Goal: Task Accomplishment & Management: Use online tool/utility

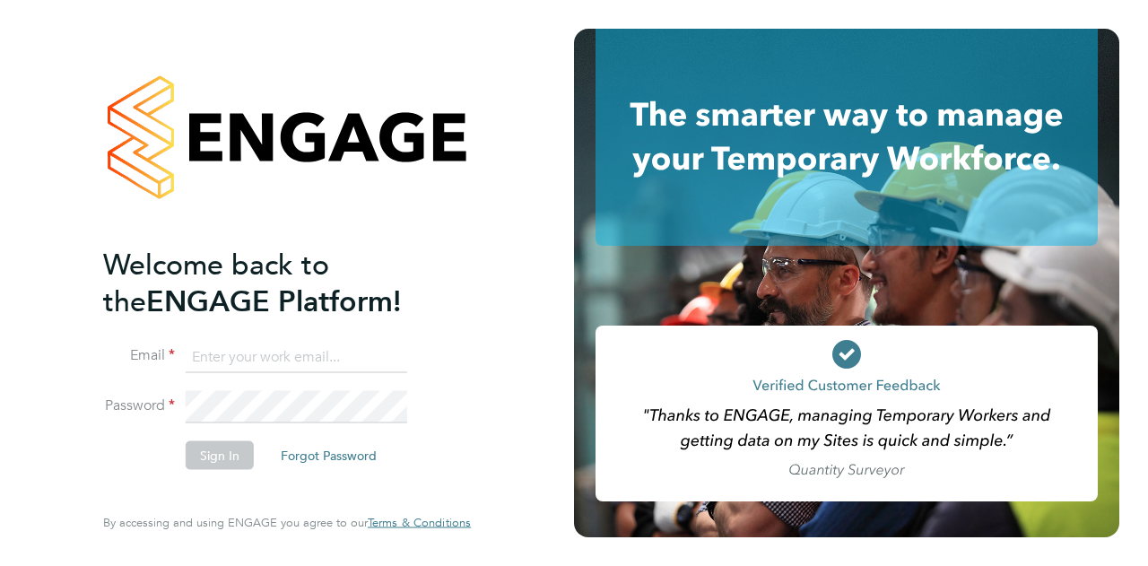
type input "[PERSON_NAME][EMAIL_ADDRESS][PERSON_NAME][PERSON_NAME][DOMAIN_NAME]"
click at [222, 451] on button "Sign In" at bounding box center [220, 455] width 68 height 29
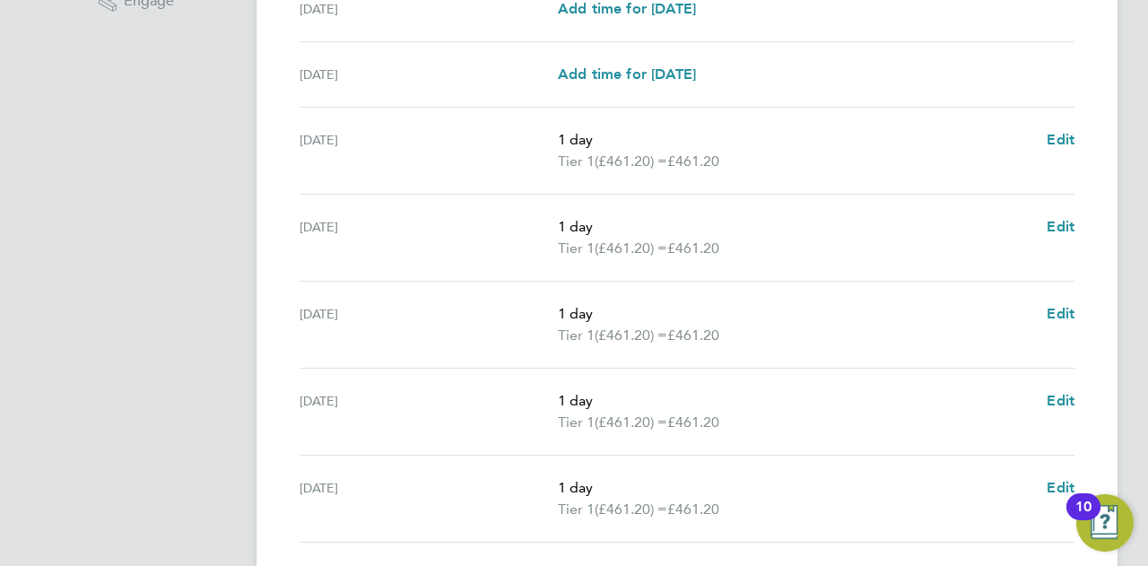
scroll to position [741, 0]
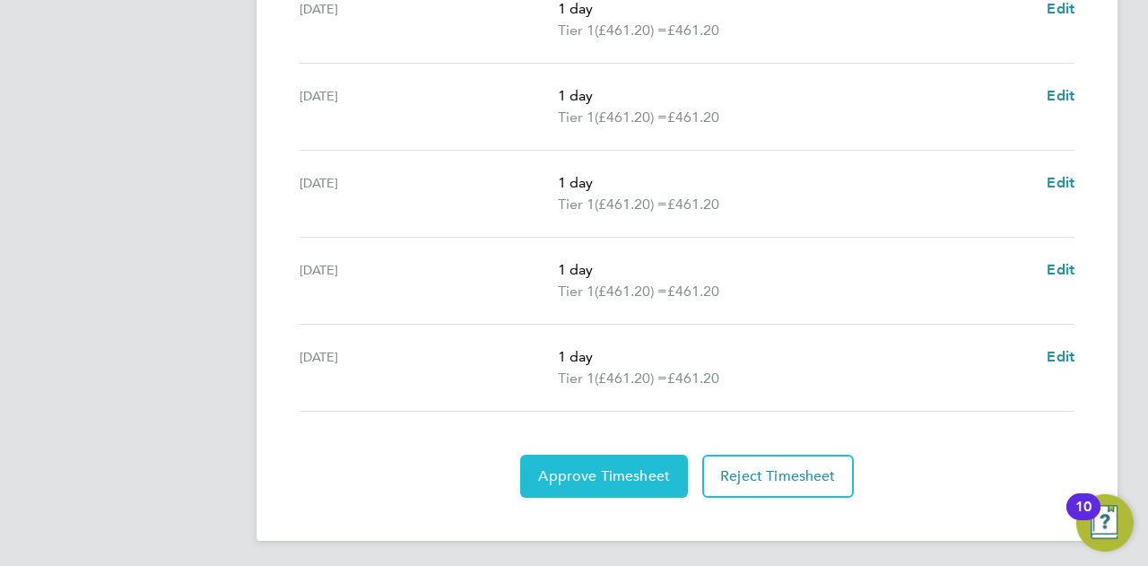
click at [639, 467] on span "Approve Timesheet" at bounding box center [604, 476] width 132 height 18
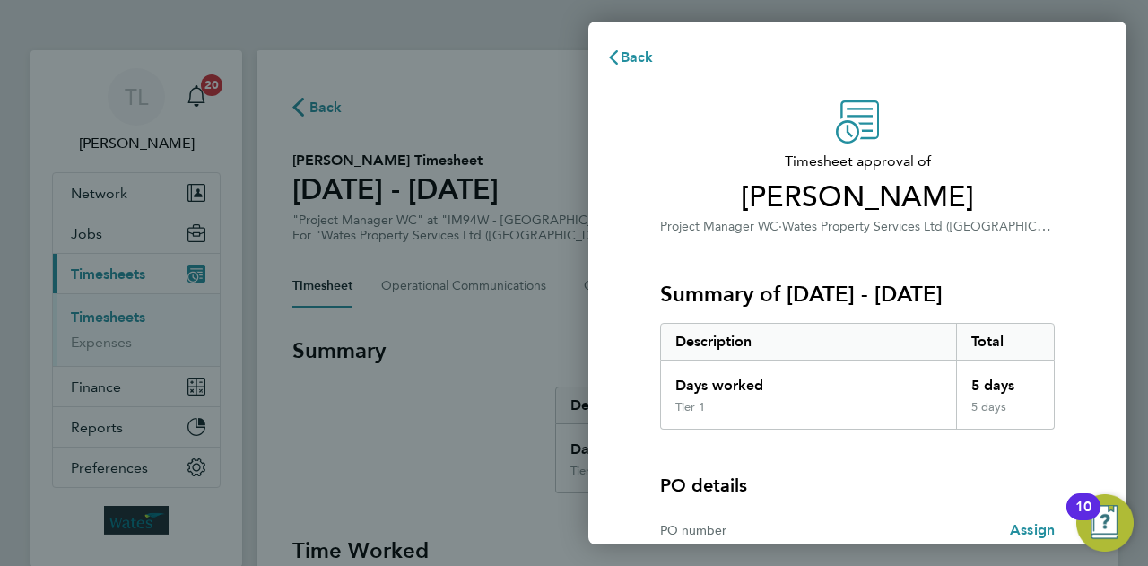
click at [1071, 330] on div "Timesheet approval of Steve Cowley Project Manager WC · Wates Property Services…" at bounding box center [858, 396] width 438 height 592
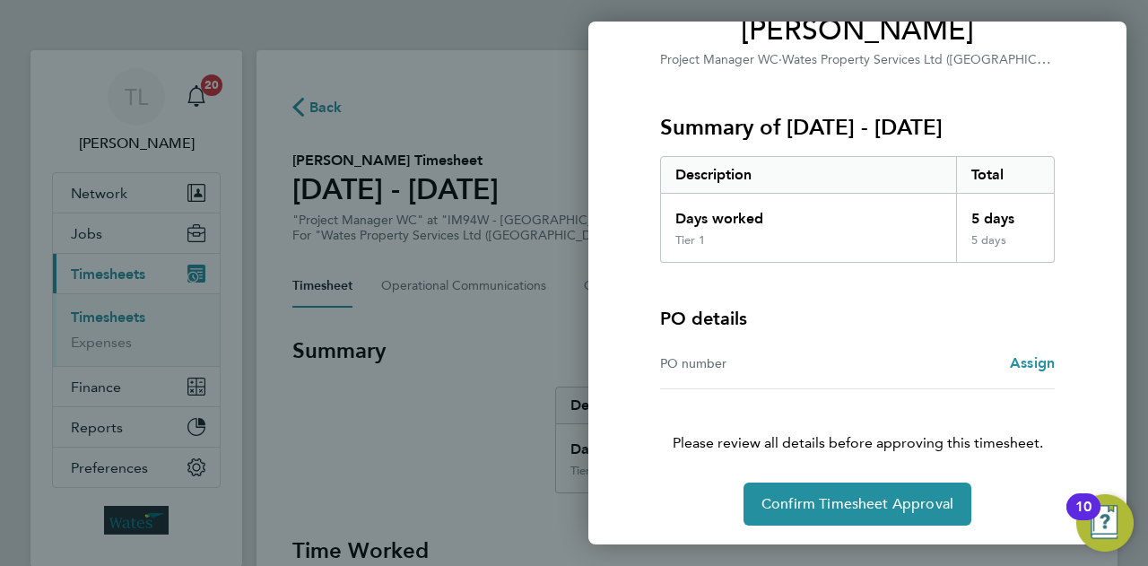
scroll to position [168, 0]
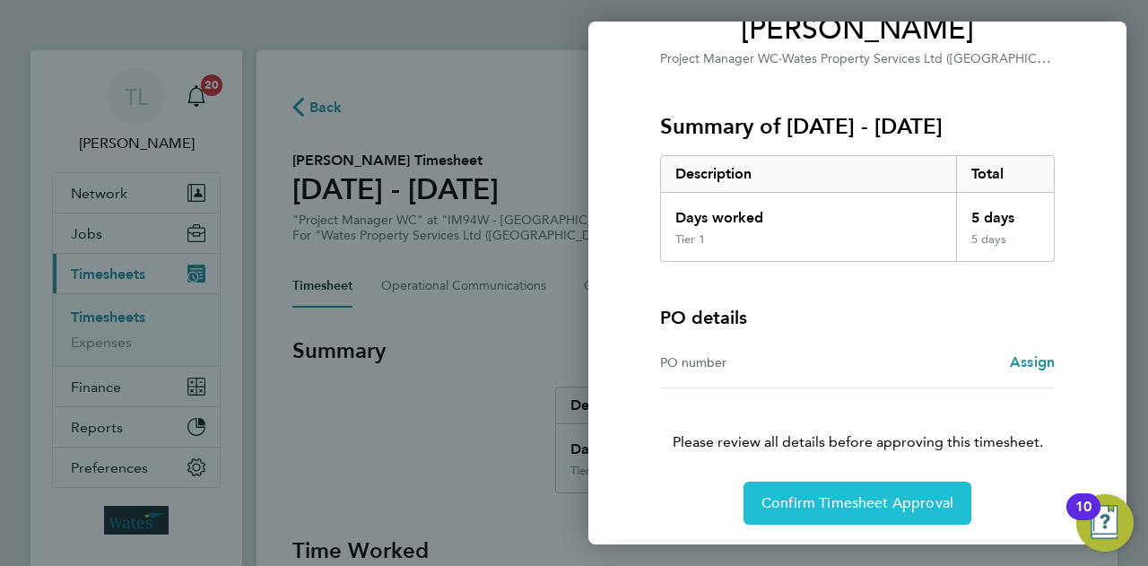
click at [889, 496] on span "Confirm Timesheet Approval" at bounding box center [858, 503] width 192 height 18
